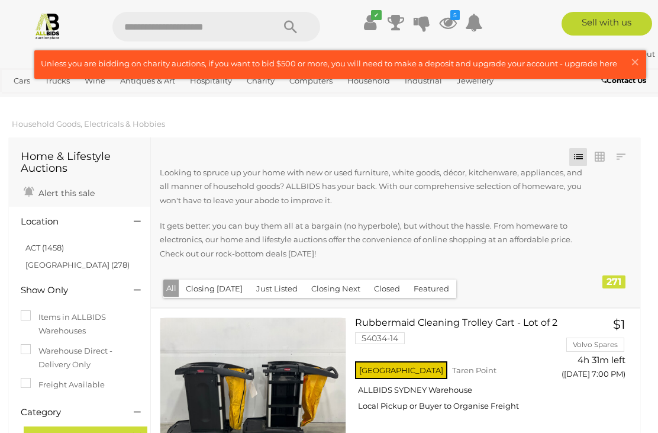
click at [633, 63] on span "×" at bounding box center [635, 61] width 11 height 23
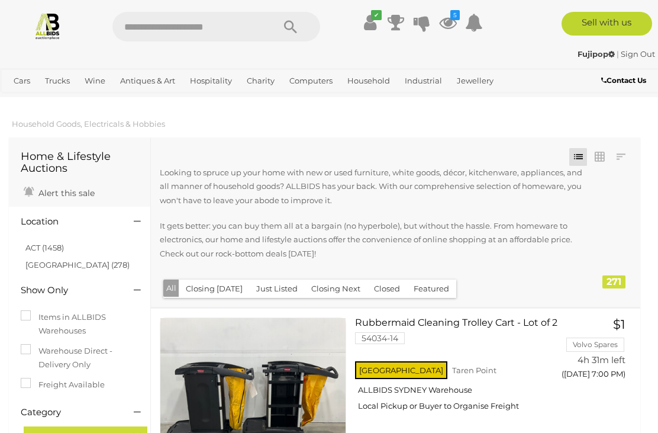
click at [250, 24] on input "text" at bounding box center [186, 27] width 149 height 30
type input "****"
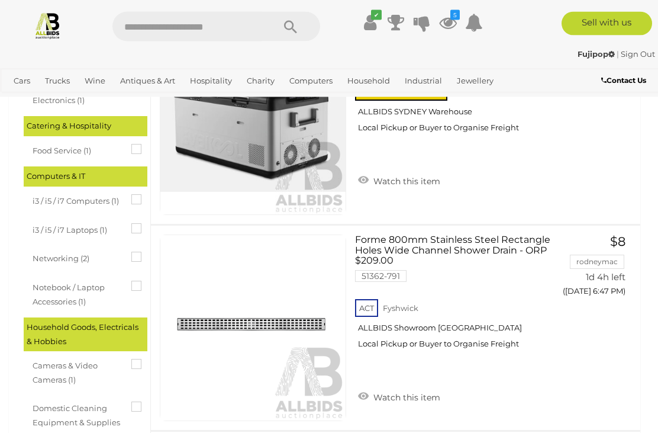
scroll to position [514, 0]
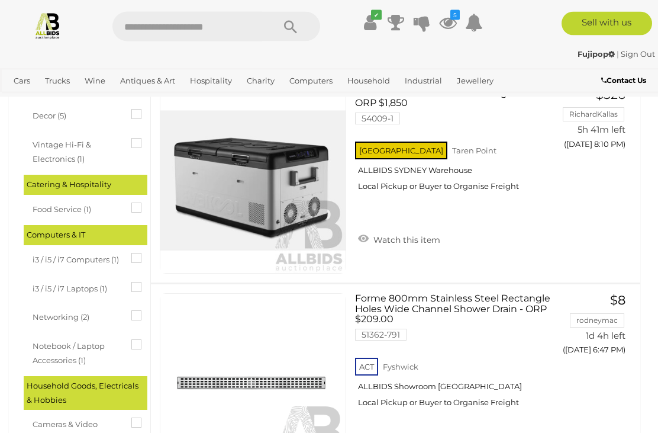
click at [238, 27] on input "text" at bounding box center [186, 27] width 149 height 30
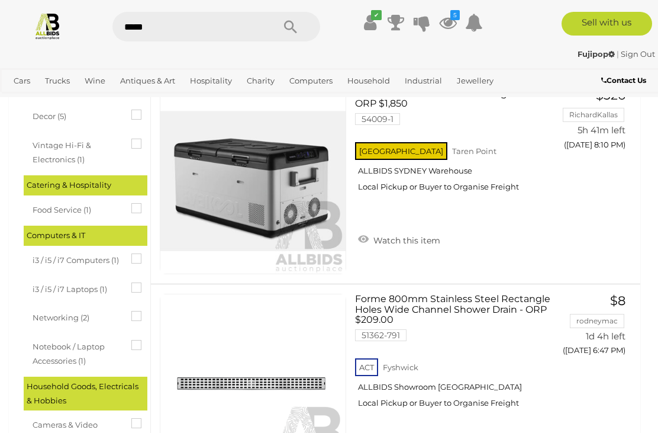
type input "****"
click at [292, 27] on icon "Search" at bounding box center [290, 27] width 13 height 18
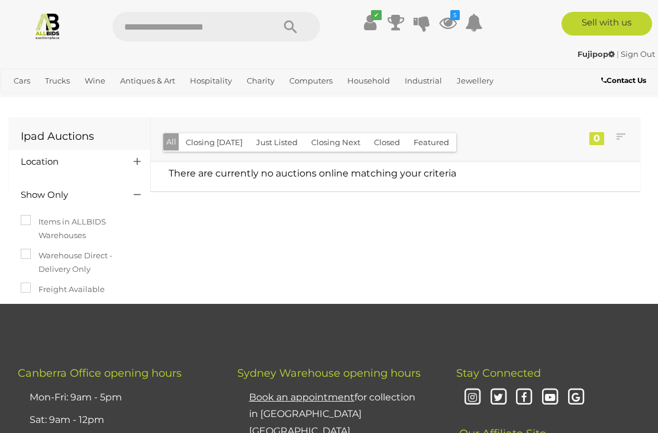
click at [0, 0] on link "View All Antiques & Art Auctions" at bounding box center [0, 0] width 0 height 0
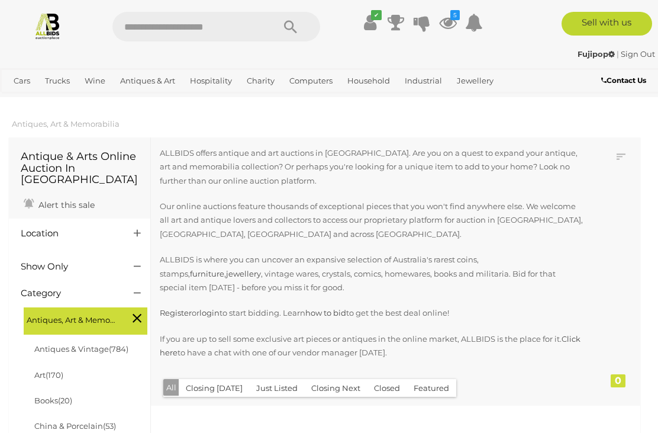
click at [43, 228] on h4 "Location" at bounding box center [68, 233] width 95 height 10
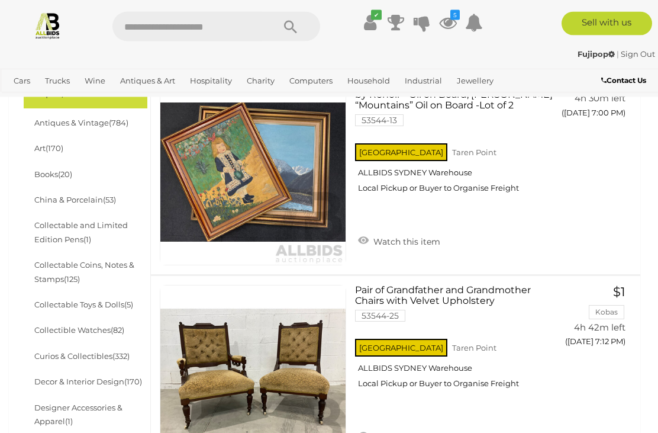
scroll to position [357, 0]
click at [52, 118] on link "Antiques & Vintage (784)" at bounding box center [81, 122] width 94 height 9
